Goal: Task Accomplishment & Management: Complete application form

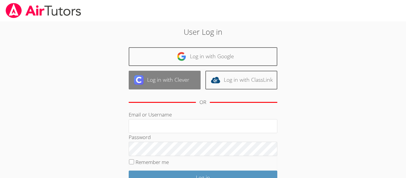
click at [161, 85] on link "Log in with Clever" at bounding box center [165, 80] width 72 height 19
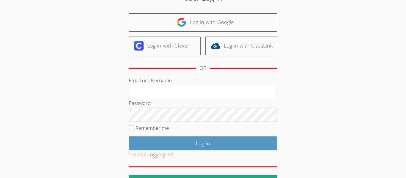
scroll to position [54, 0]
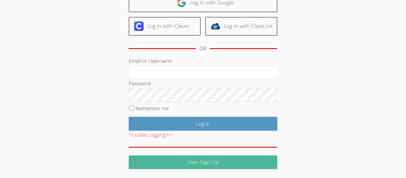
click at [246, 158] on link "User Sign Up" at bounding box center [203, 162] width 148 height 14
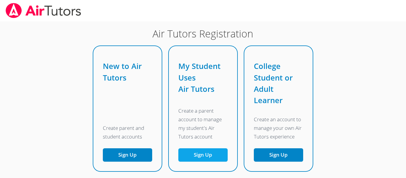
click at [217, 155] on link "Sign Up" at bounding box center [202, 154] width 49 height 13
